Goal: Task Accomplishment & Management: Manage account settings

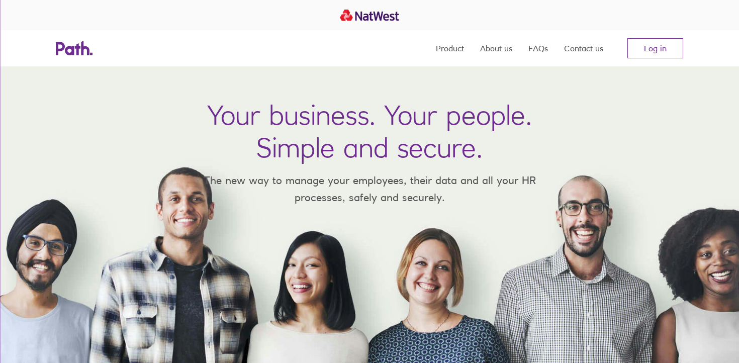
click at [647, 40] on link "Log in" at bounding box center [655, 48] width 56 height 20
click at [657, 55] on link "Log in" at bounding box center [655, 48] width 56 height 20
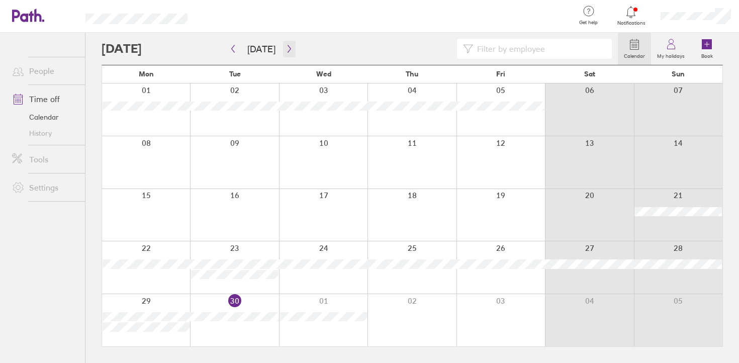
click at [285, 43] on button "button" at bounding box center [289, 49] width 13 height 17
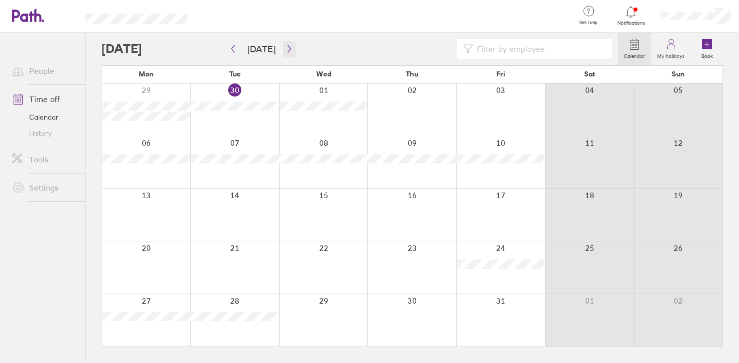
click at [286, 46] on icon "button" at bounding box center [289, 49] width 8 height 8
click at [229, 48] on icon "button" at bounding box center [233, 49] width 8 height 8
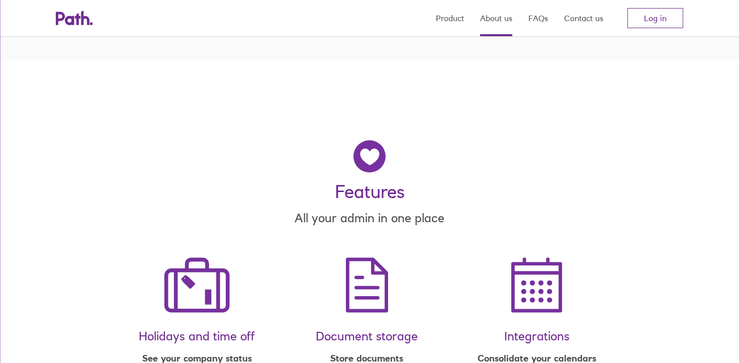
scroll to position [786, 0]
